Goal: Information Seeking & Learning: Learn about a topic

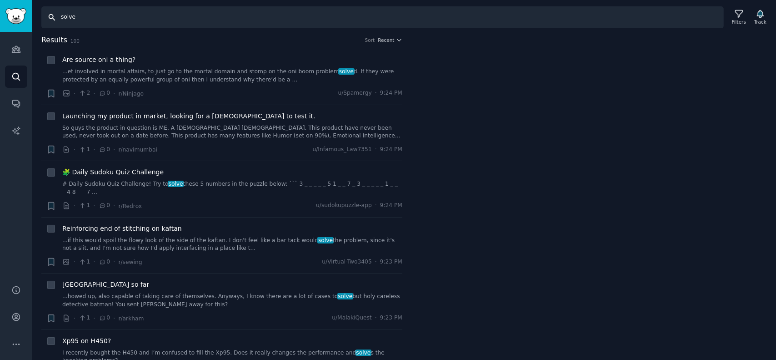
click at [74, 14] on input "solve" at bounding box center [382, 17] width 683 height 22
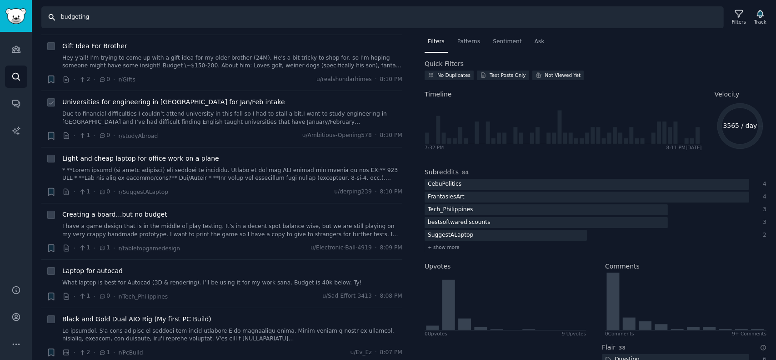
scroll to position [70, 0]
click at [149, 14] on input "budgeting=" at bounding box center [382, 17] width 683 height 22
type input "budget"
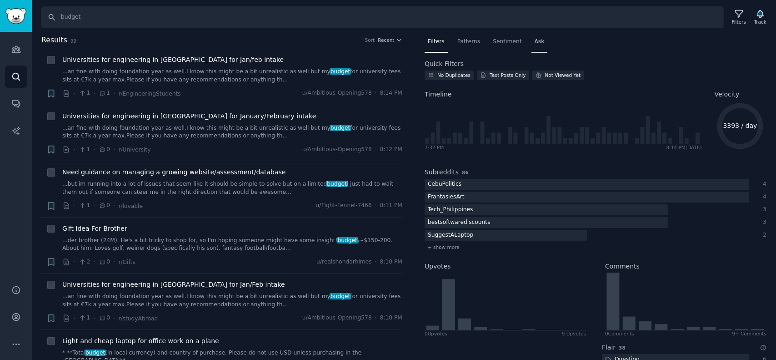
click at [532, 37] on div "Ask" at bounding box center [540, 44] width 16 height 19
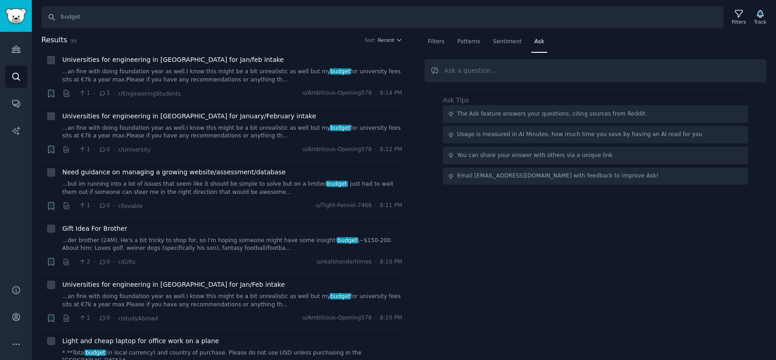
click at [477, 113] on div "The Ask feature answers your questions, citing sources from Reddit." at bounding box center [552, 114] width 190 height 8
click at [474, 135] on div "Usage is measured in AI Minutes, how much time you save by having an AI read fo…" at bounding box center [580, 135] width 246 height 8
click at [16, 111] on link "Conversations" at bounding box center [16, 103] width 22 height 22
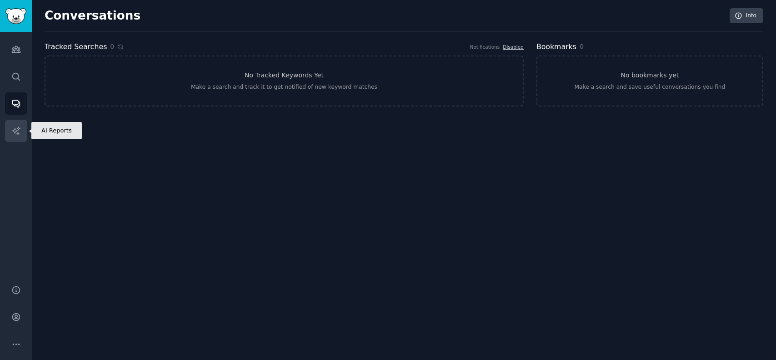
click at [15, 125] on link "AI Reports" at bounding box center [16, 131] width 22 height 22
